Goal: Task Accomplishment & Management: Complete application form

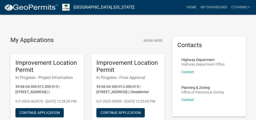
scroll to position [20, 0]
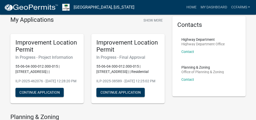
click at [189, 81] on div "Planning & Zoning Office of Planning & Zoning Contact" at bounding box center [202, 76] width 43 height 20
click at [189, 80] on link "Contact" at bounding box center [187, 79] width 13 height 4
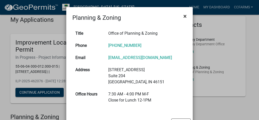
click at [184, 16] on span "×" at bounding box center [184, 16] width 3 height 7
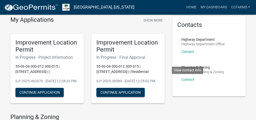
click at [129, 56] on h6 "In Progress - Final Approval" at bounding box center [127, 57] width 63 height 5
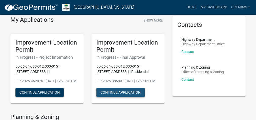
click at [138, 97] on button "Continue Application" at bounding box center [120, 92] width 48 height 9
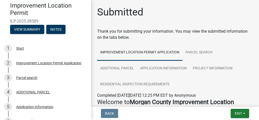
scroll to position [120, 0]
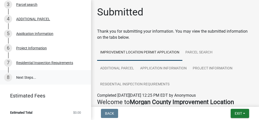
click at [48, 78] on link "8 Next Steps..." at bounding box center [45, 77] width 91 height 15
click at [54, 48] on div "6 Project Information" at bounding box center [43, 48] width 79 height 8
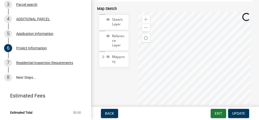
scroll to position [1080, 0]
